Goal: Information Seeking & Learning: Learn about a topic

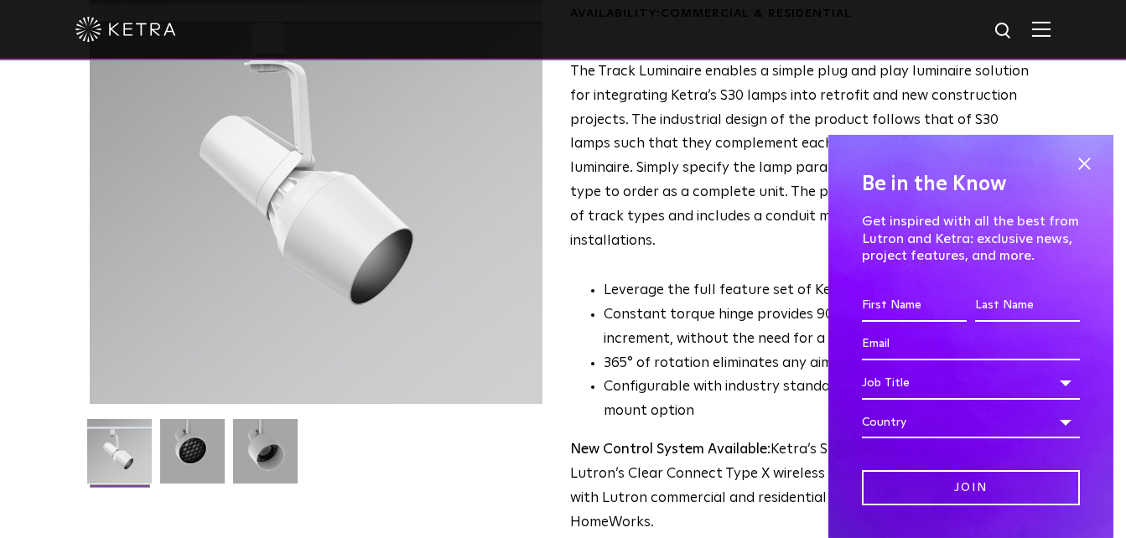
scroll to position [172, 0]
click at [1072, 163] on span at bounding box center [1083, 164] width 25 height 25
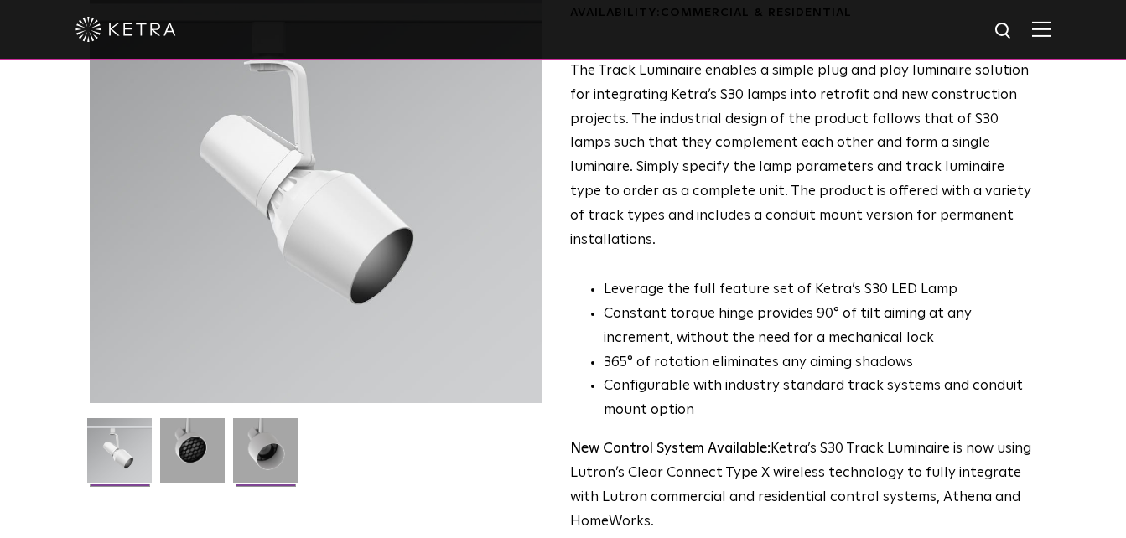
click at [256, 452] on img at bounding box center [265, 456] width 65 height 77
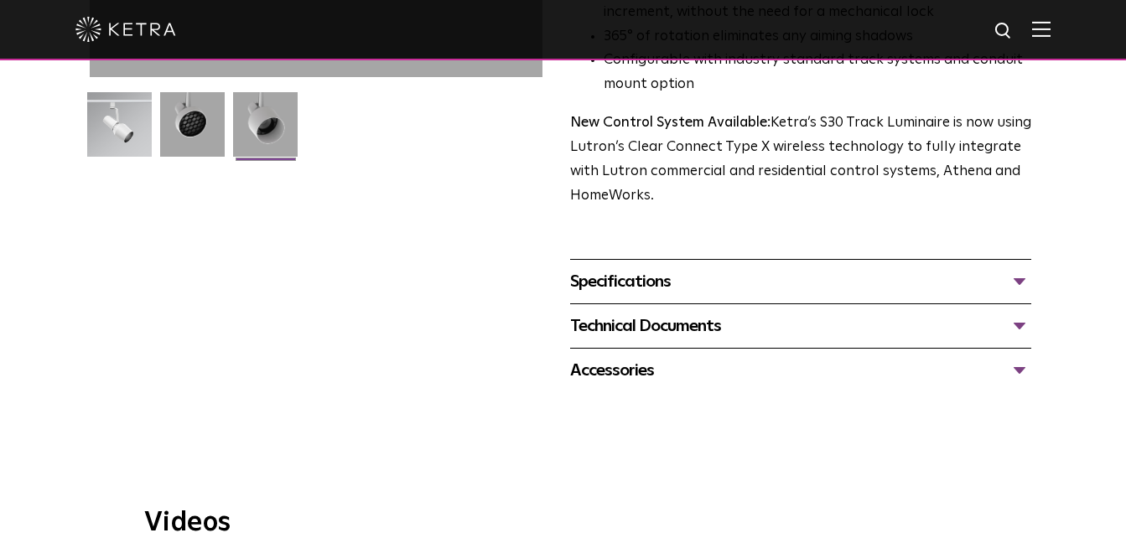
scroll to position [497, 0]
click at [780, 269] on div "Specifications" at bounding box center [801, 282] width 462 height 27
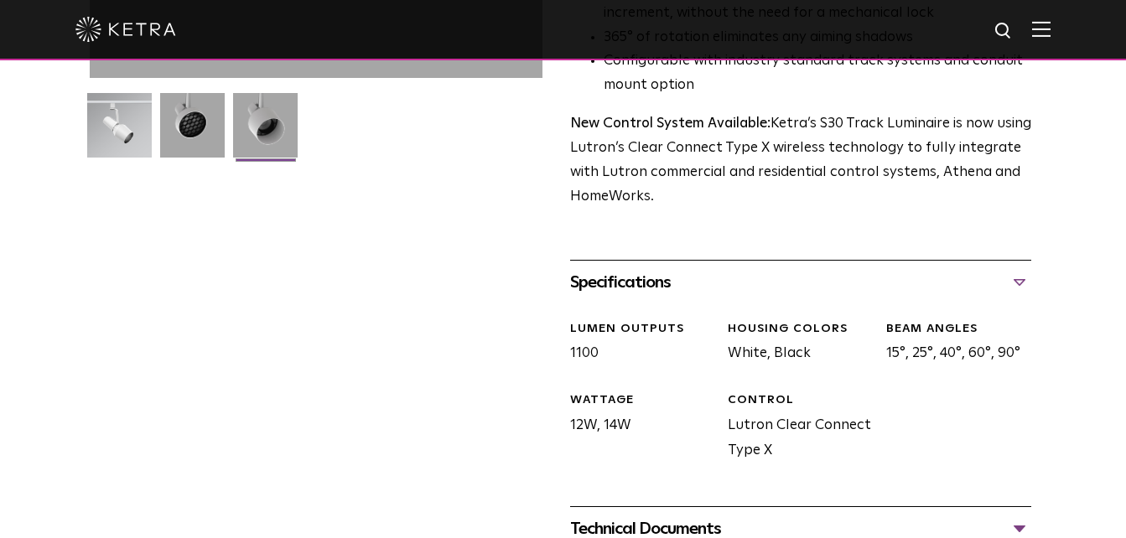
click at [780, 269] on div "Specifications" at bounding box center [801, 282] width 462 height 27
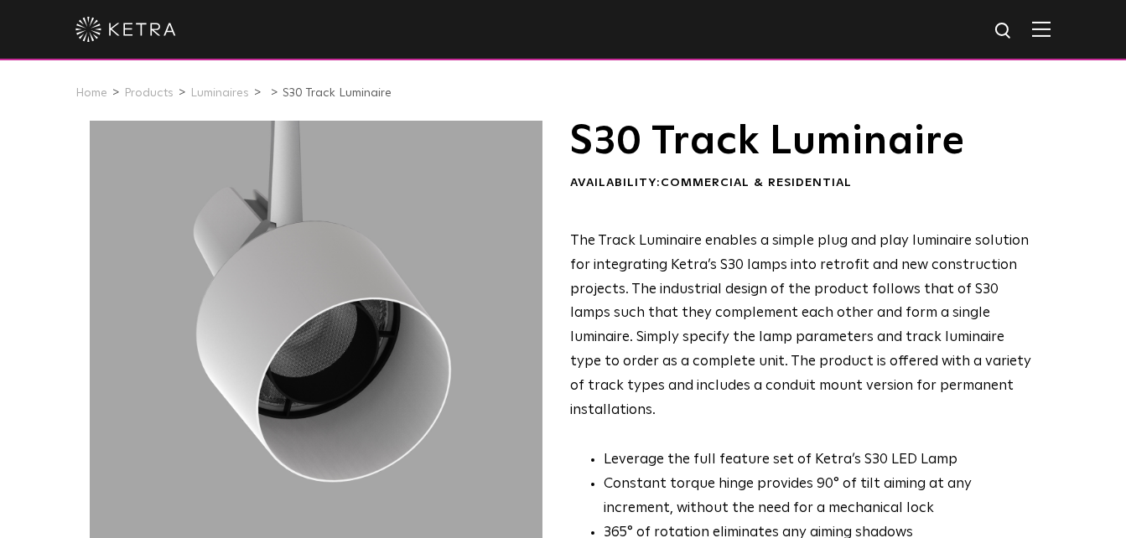
scroll to position [0, 0]
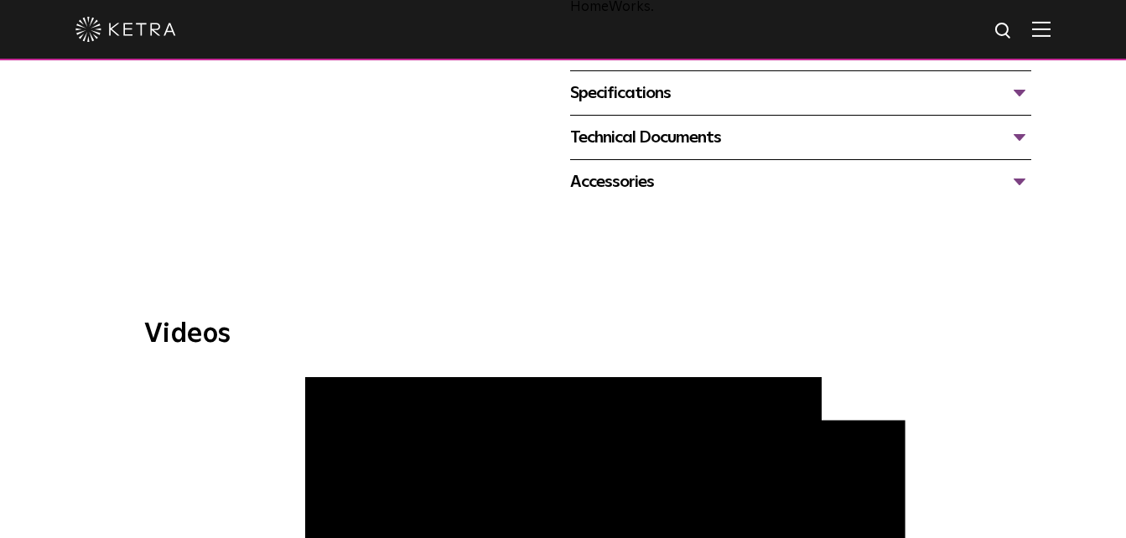
scroll to position [686, 0]
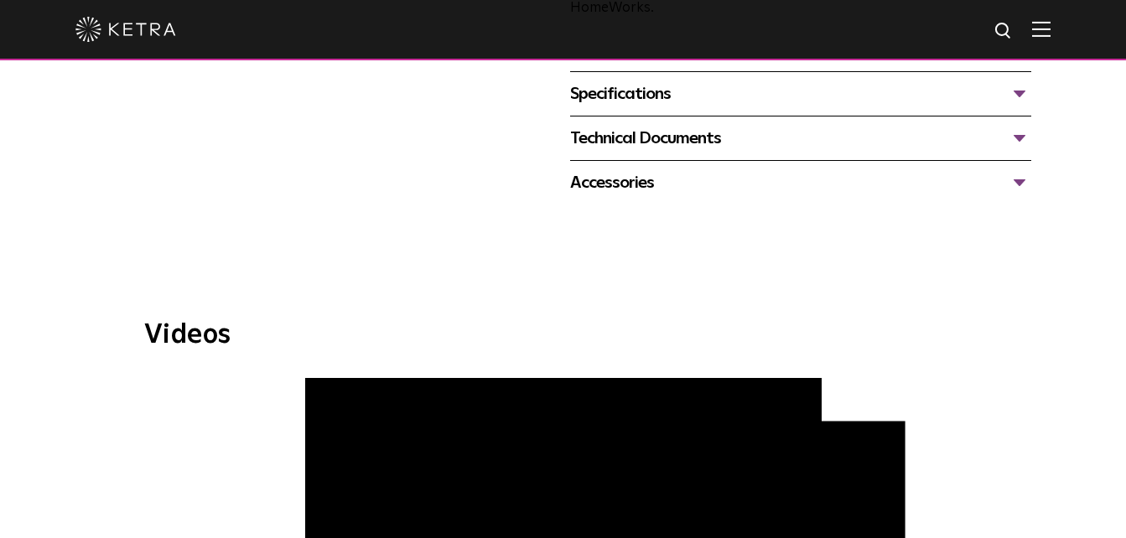
click at [649, 169] on div "Accessories" at bounding box center [801, 182] width 462 height 27
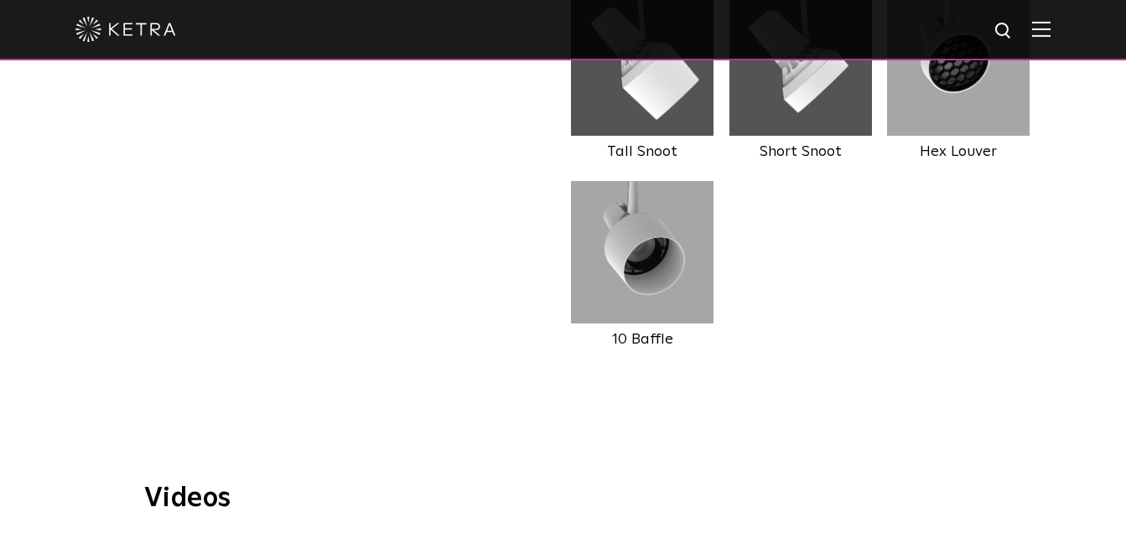
scroll to position [931, 0]
click at [614, 234] on img at bounding box center [643, 251] width 146 height 142
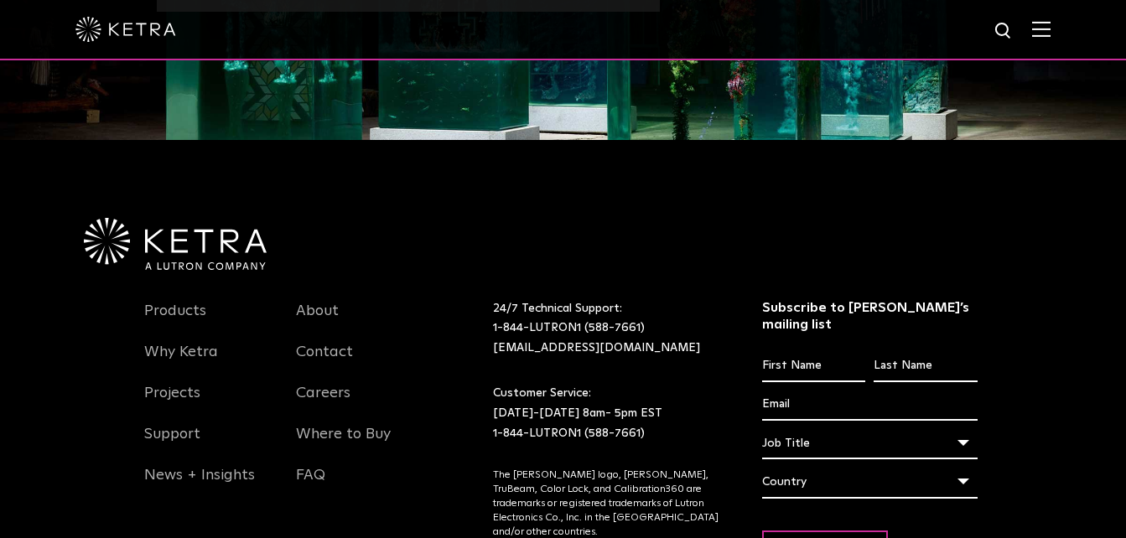
scroll to position [2448, 0]
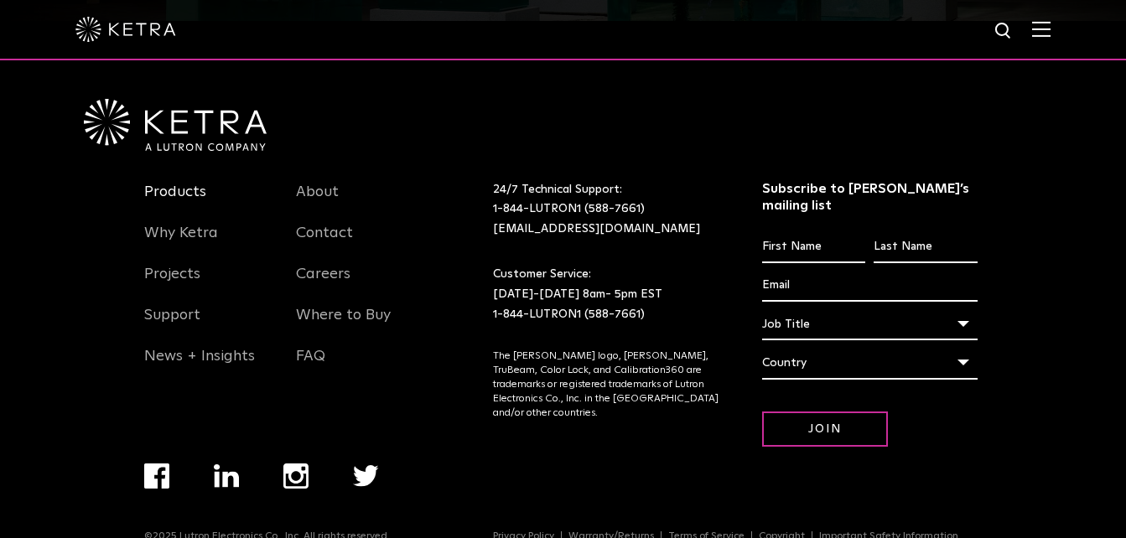
click at [184, 183] on link "Products" at bounding box center [175, 202] width 62 height 39
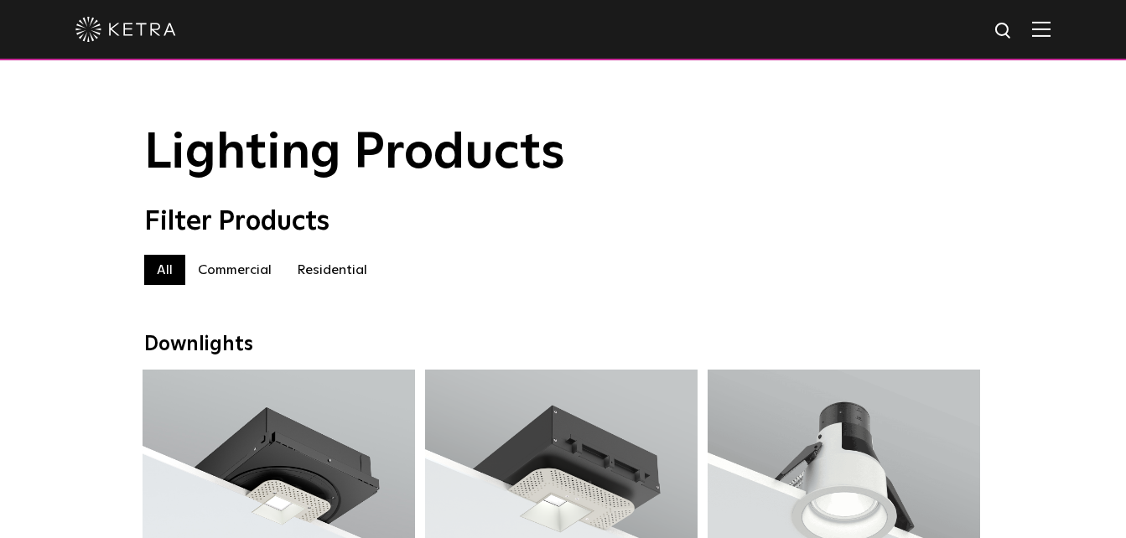
click at [262, 274] on label "Commercial" at bounding box center [234, 270] width 99 height 30
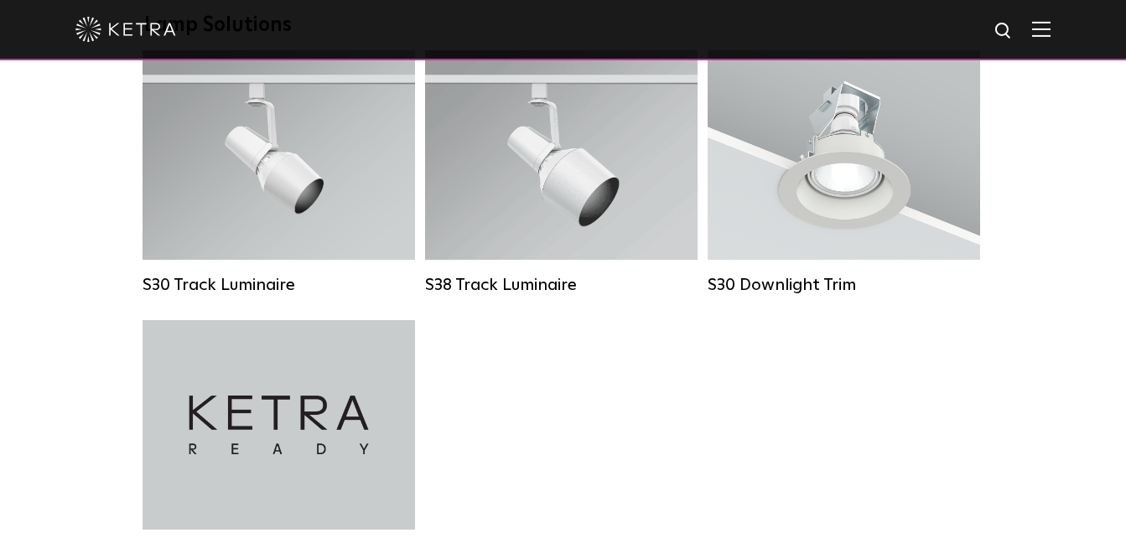
scroll to position [1599, 0]
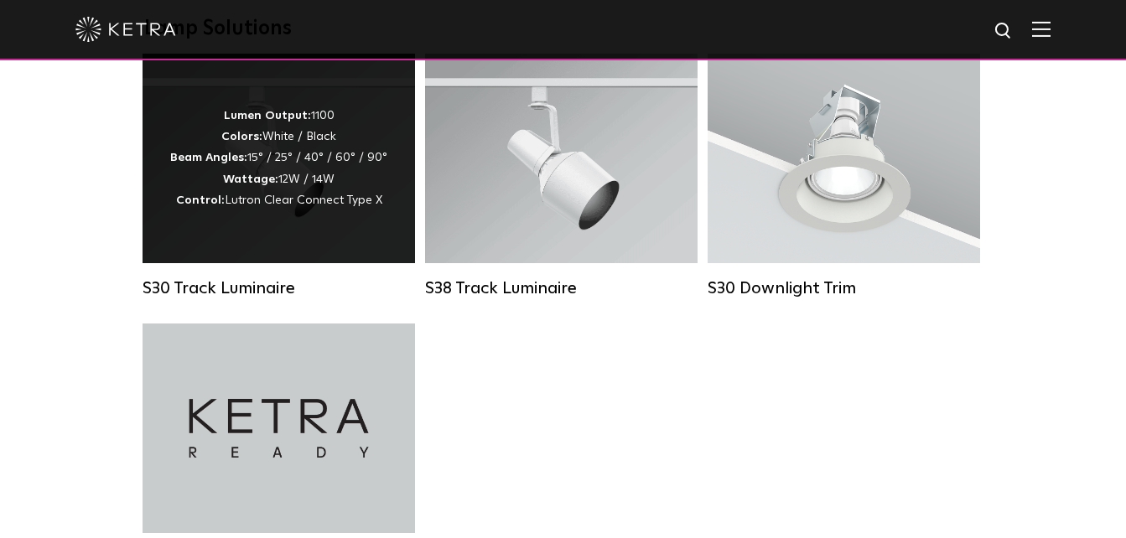
click at [267, 189] on div "Lumen Output: 1100 Colors: White / Black Beam Angles: 15° / 25° / 40° / 60° / 9…" at bounding box center [278, 159] width 217 height 106
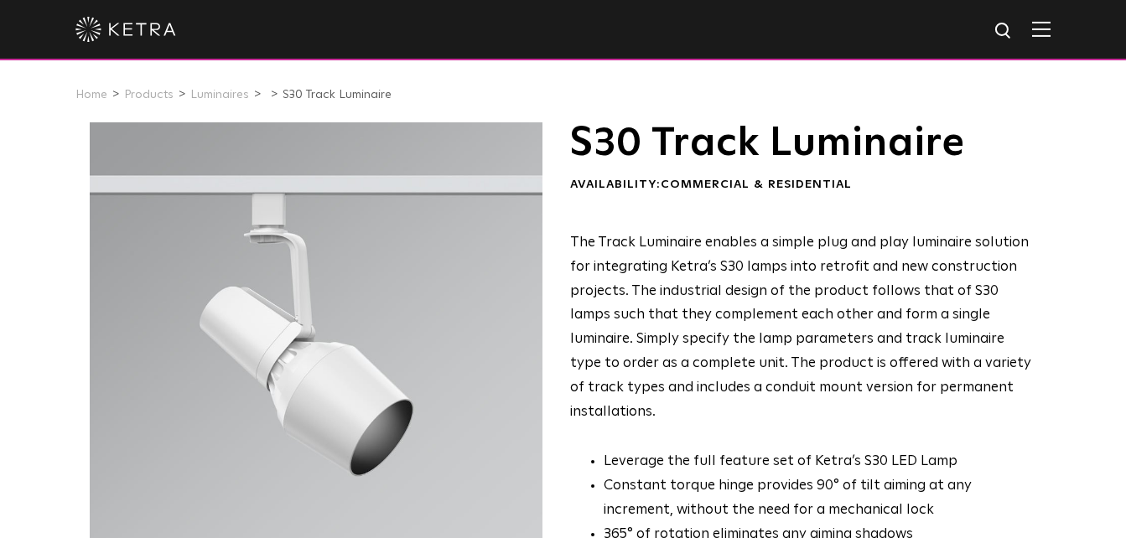
click at [1050, 29] on img at bounding box center [1041, 29] width 18 height 16
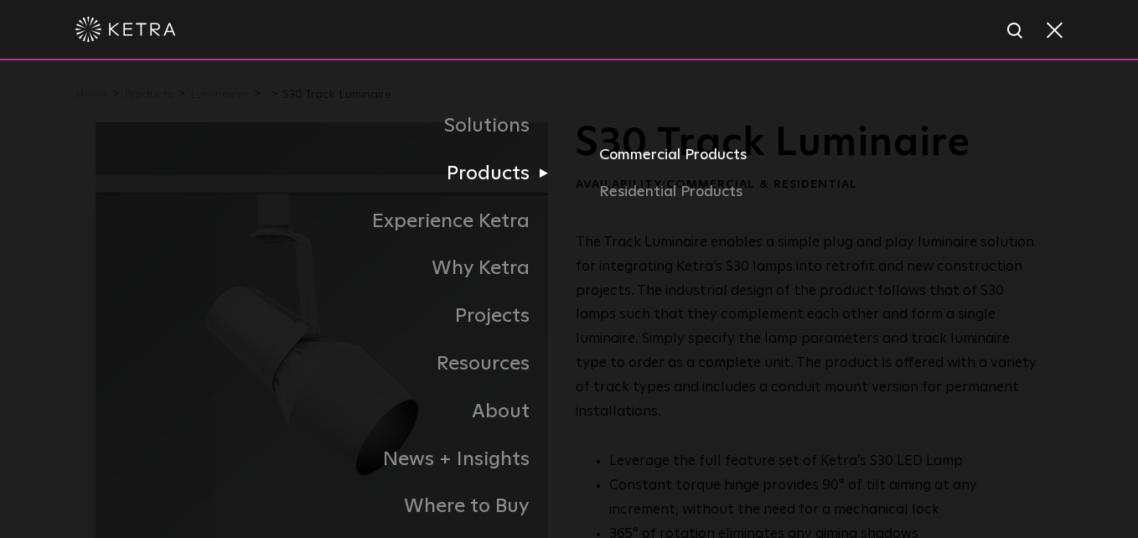
click at [629, 149] on link "Commercial Products" at bounding box center [820, 161] width 443 height 37
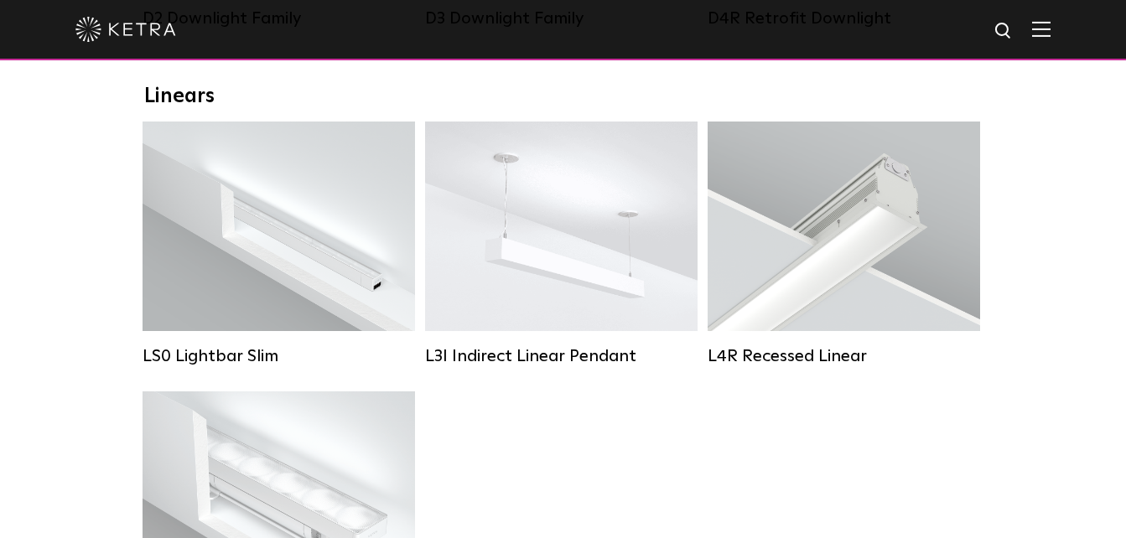
scroll to position [664, 0]
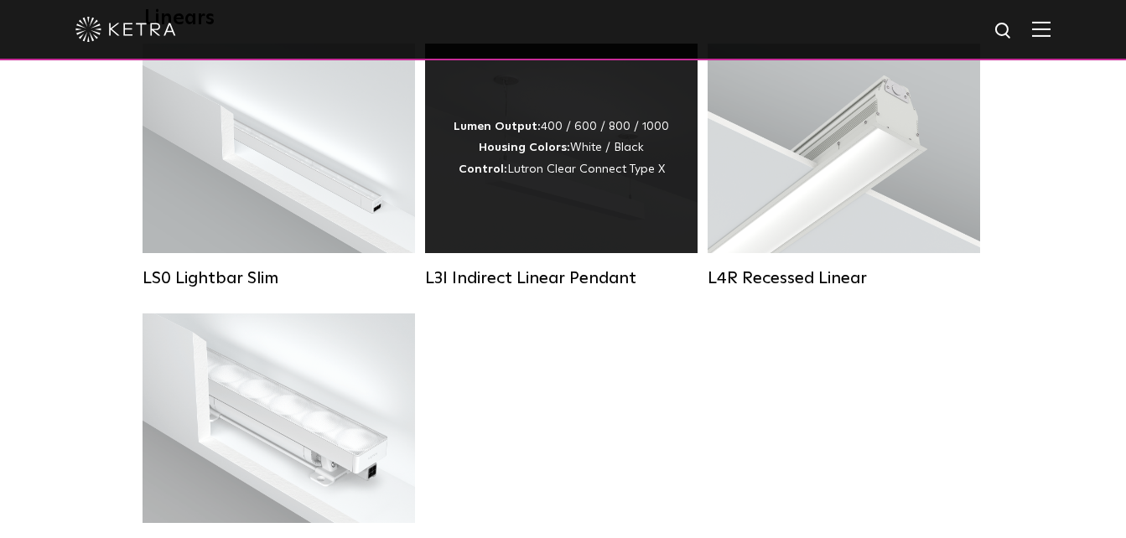
click at [541, 180] on div "Lumen Output: 400 / 600 / 800 / 1000 Housing Colors: White / Black Control: Lut…" at bounding box center [560, 149] width 215 height 64
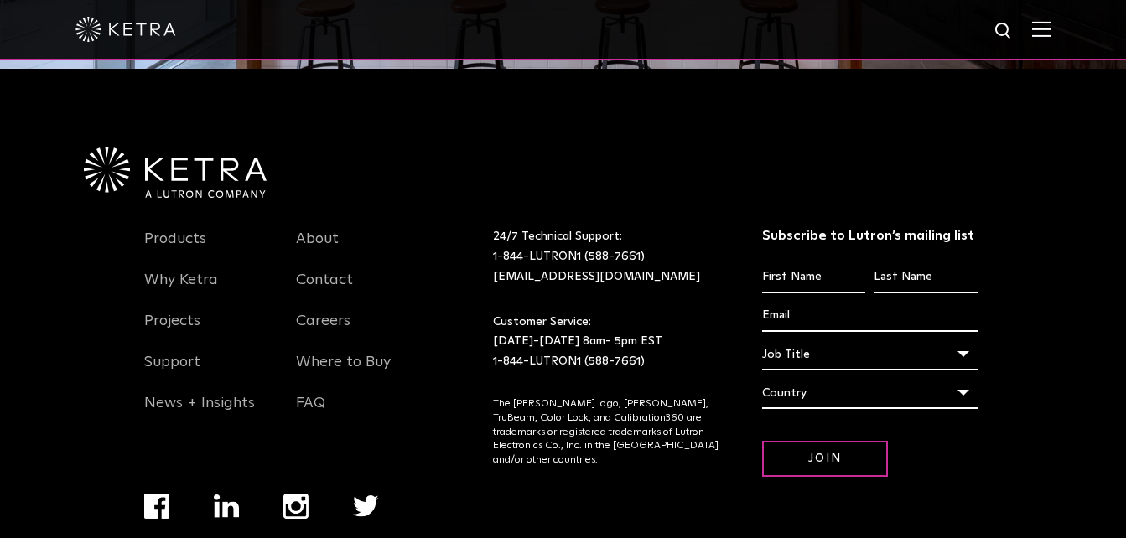
scroll to position [2130, 0]
